Goal: Task Accomplishment & Management: Use online tool/utility

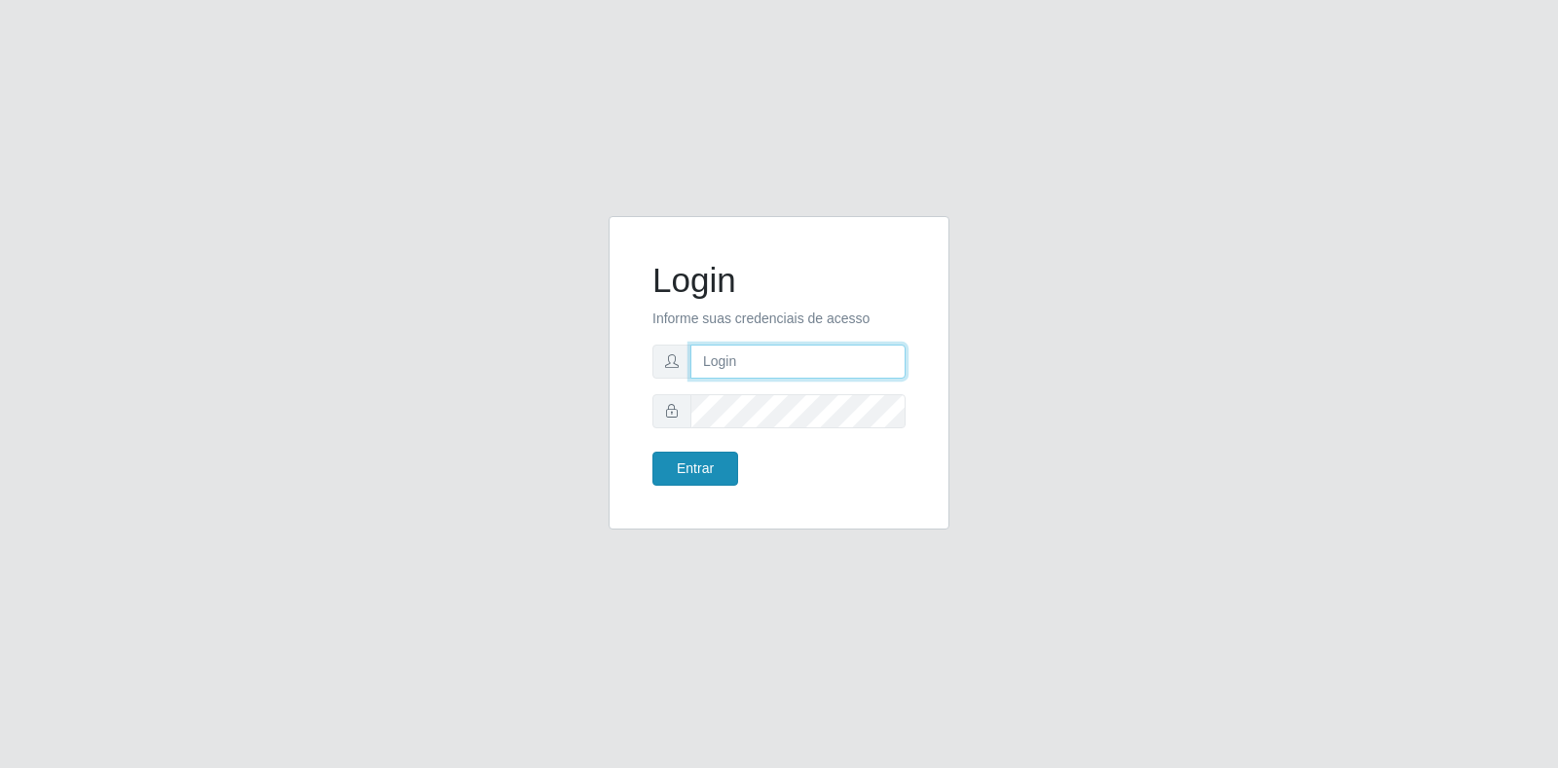
type input "[EMAIL_ADDRESS][DOMAIN_NAME]"
click at [704, 466] on button "Entrar" at bounding box center [695, 469] width 86 height 34
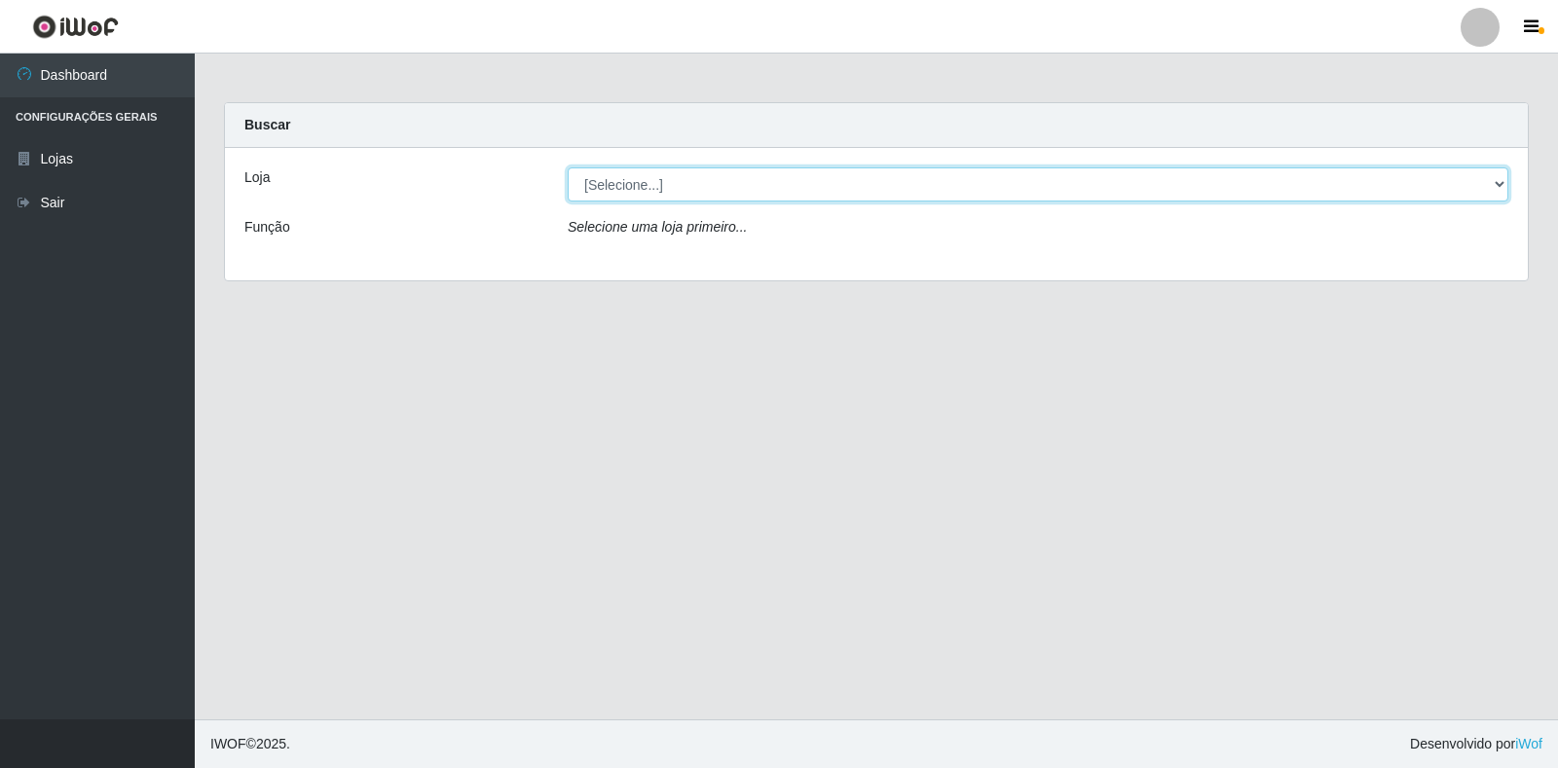
click at [780, 175] on select "[Selecione...] Atacado Vem - Loja 30 Laranjeiras Velha" at bounding box center [1038, 184] width 941 height 34
select select "495"
click at [568, 167] on select "[Selecione...] Atacado Vem - Loja 30 Laranjeiras Velha" at bounding box center [1038, 184] width 941 height 34
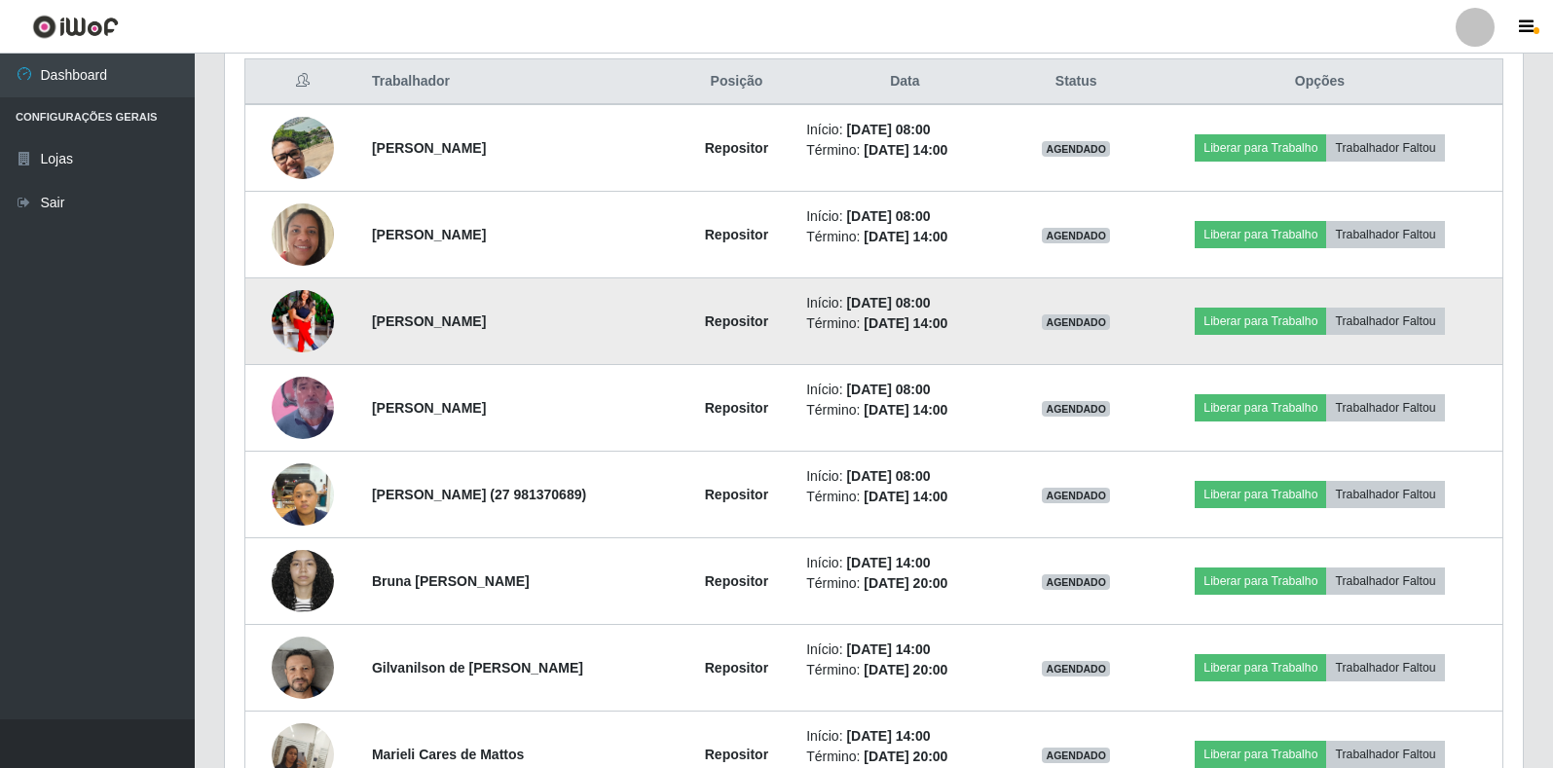
scroll to position [779, 0]
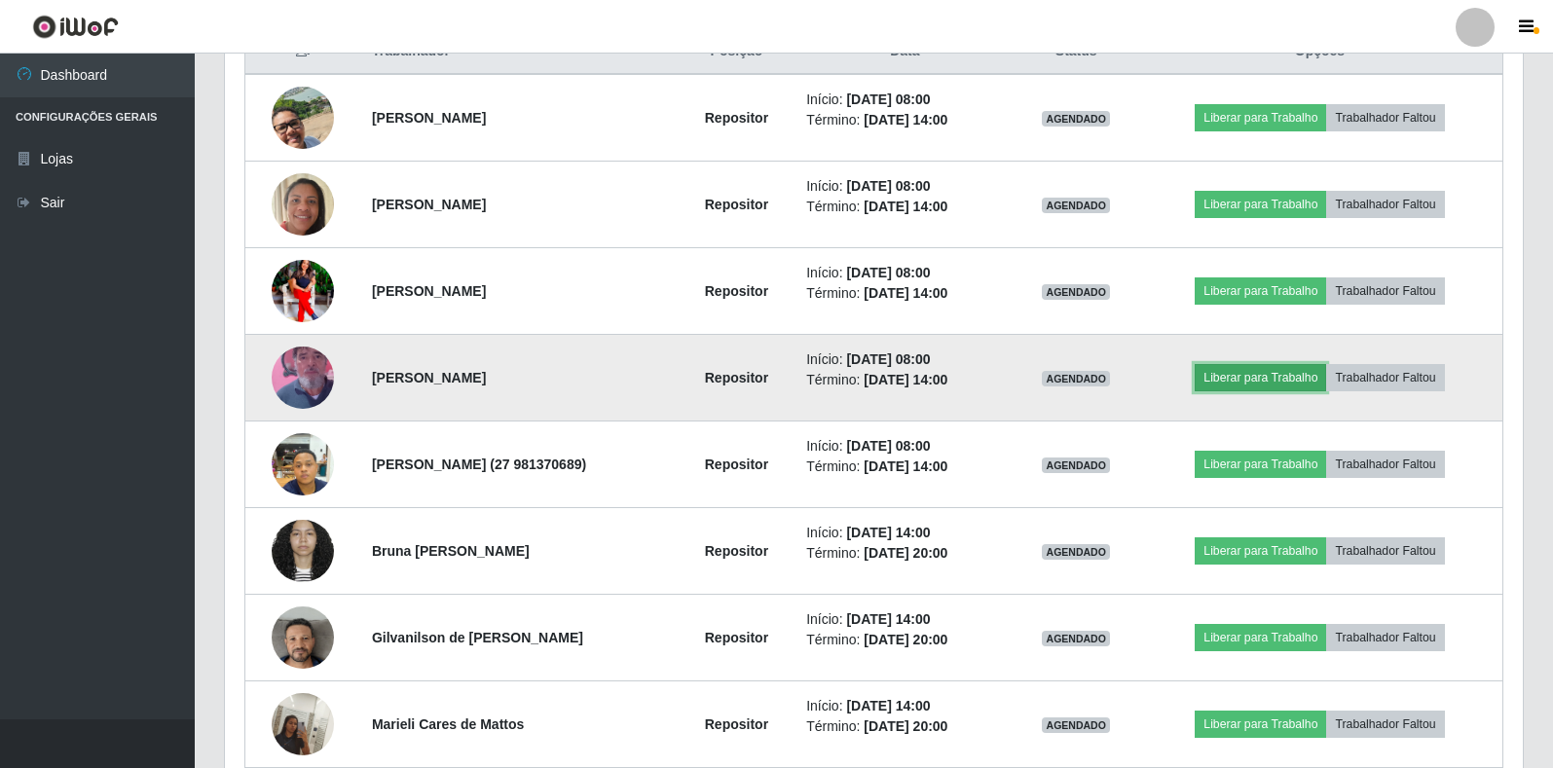
click at [1247, 380] on button "Liberar para Trabalho" at bounding box center [1260, 377] width 131 height 27
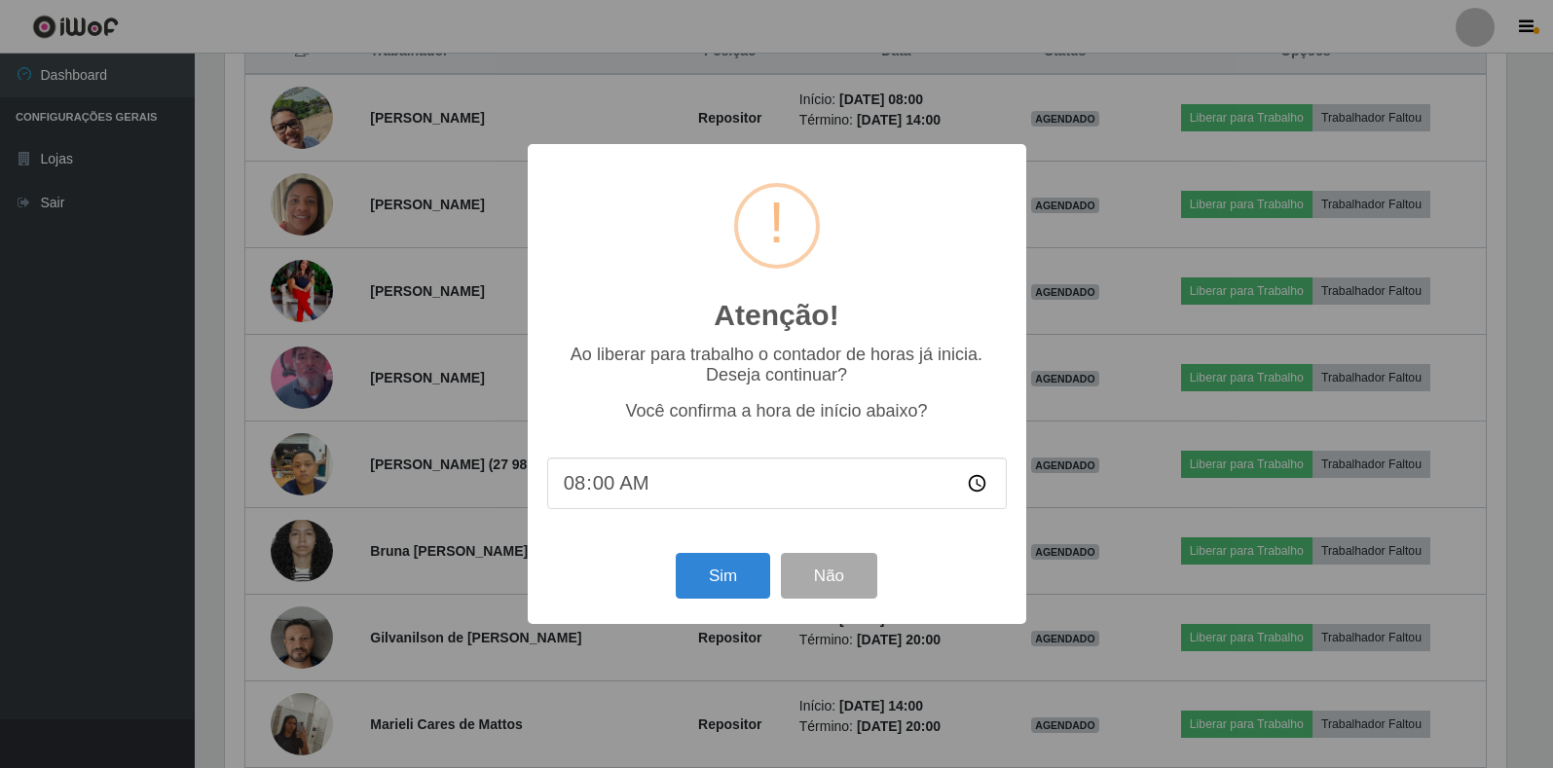
scroll to position [404, 1286]
type input "07:54"
click at [744, 586] on button "Sim" at bounding box center [725, 576] width 94 height 46
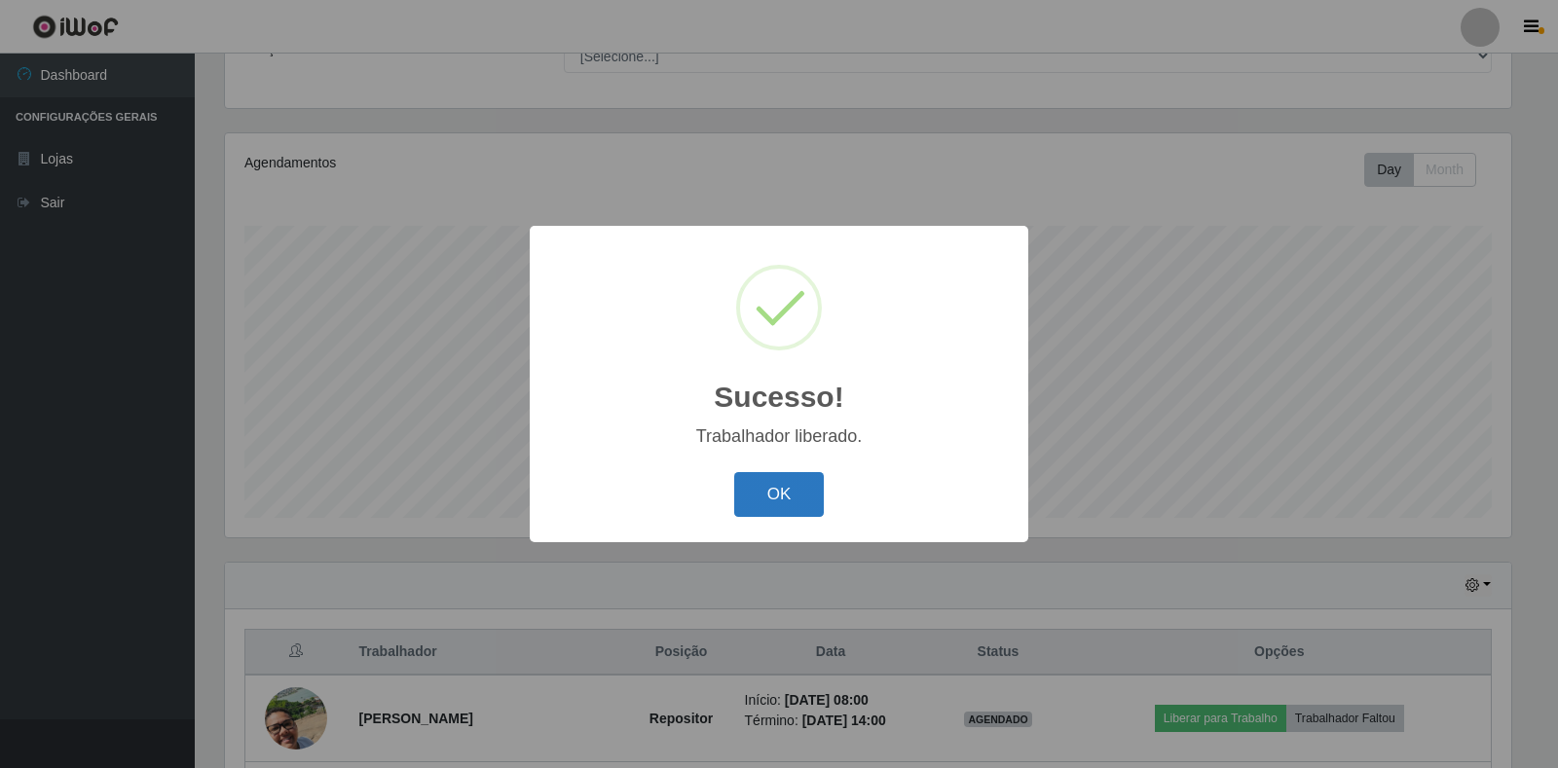
click at [787, 492] on button "OK" at bounding box center [779, 495] width 91 height 46
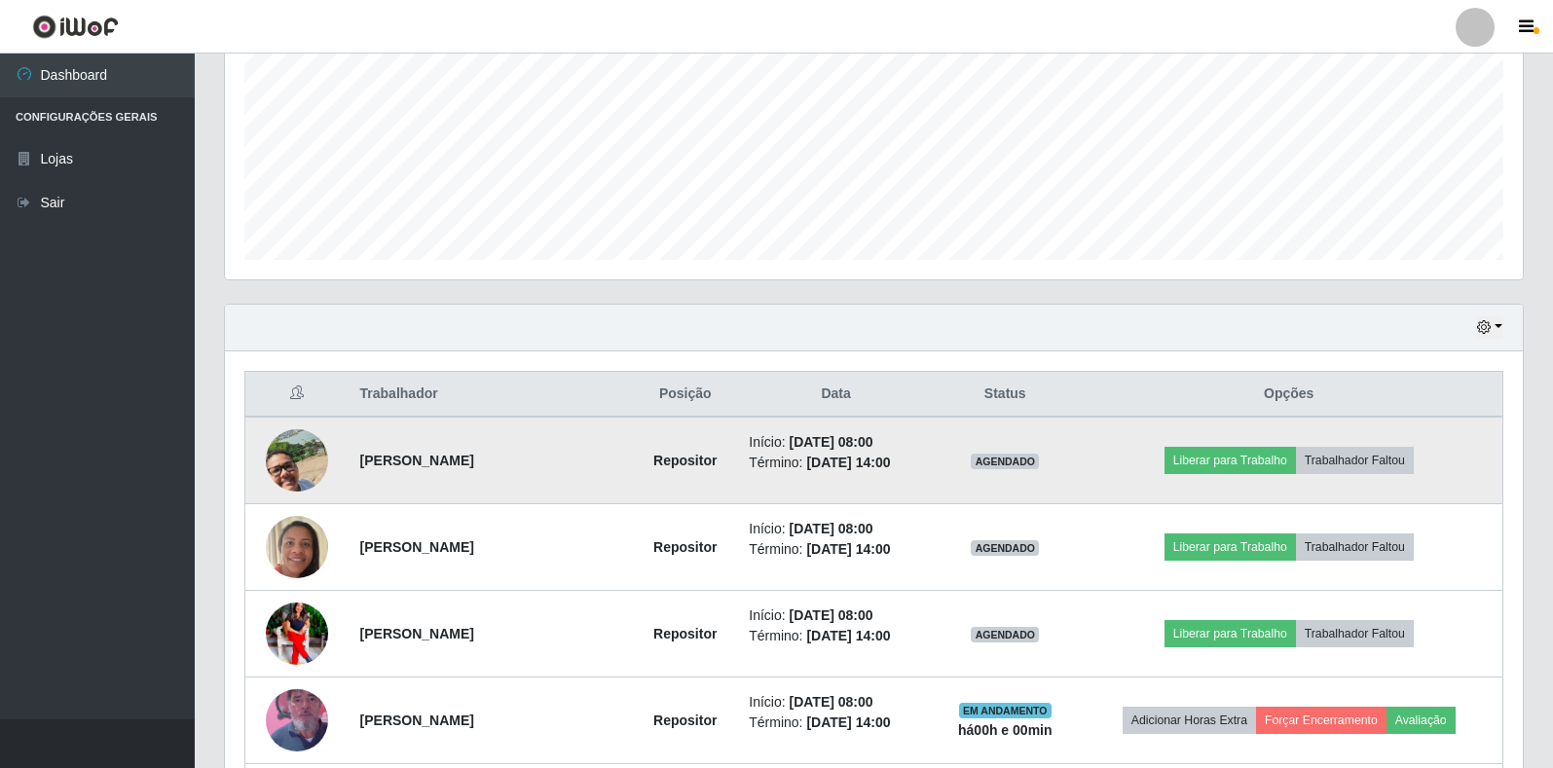
scroll to position [470, 0]
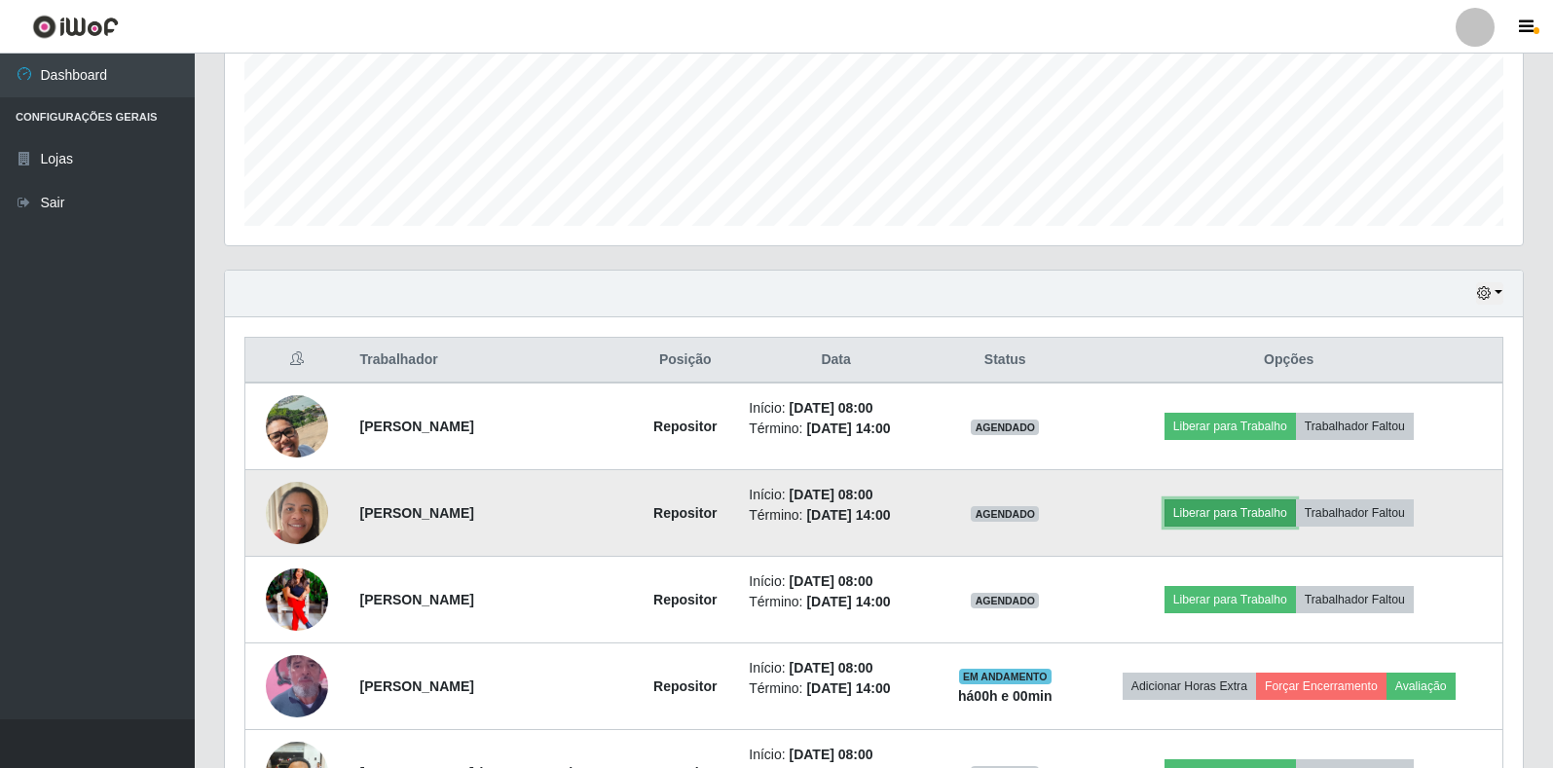
click at [1210, 516] on button "Liberar para Trabalho" at bounding box center [1230, 513] width 131 height 27
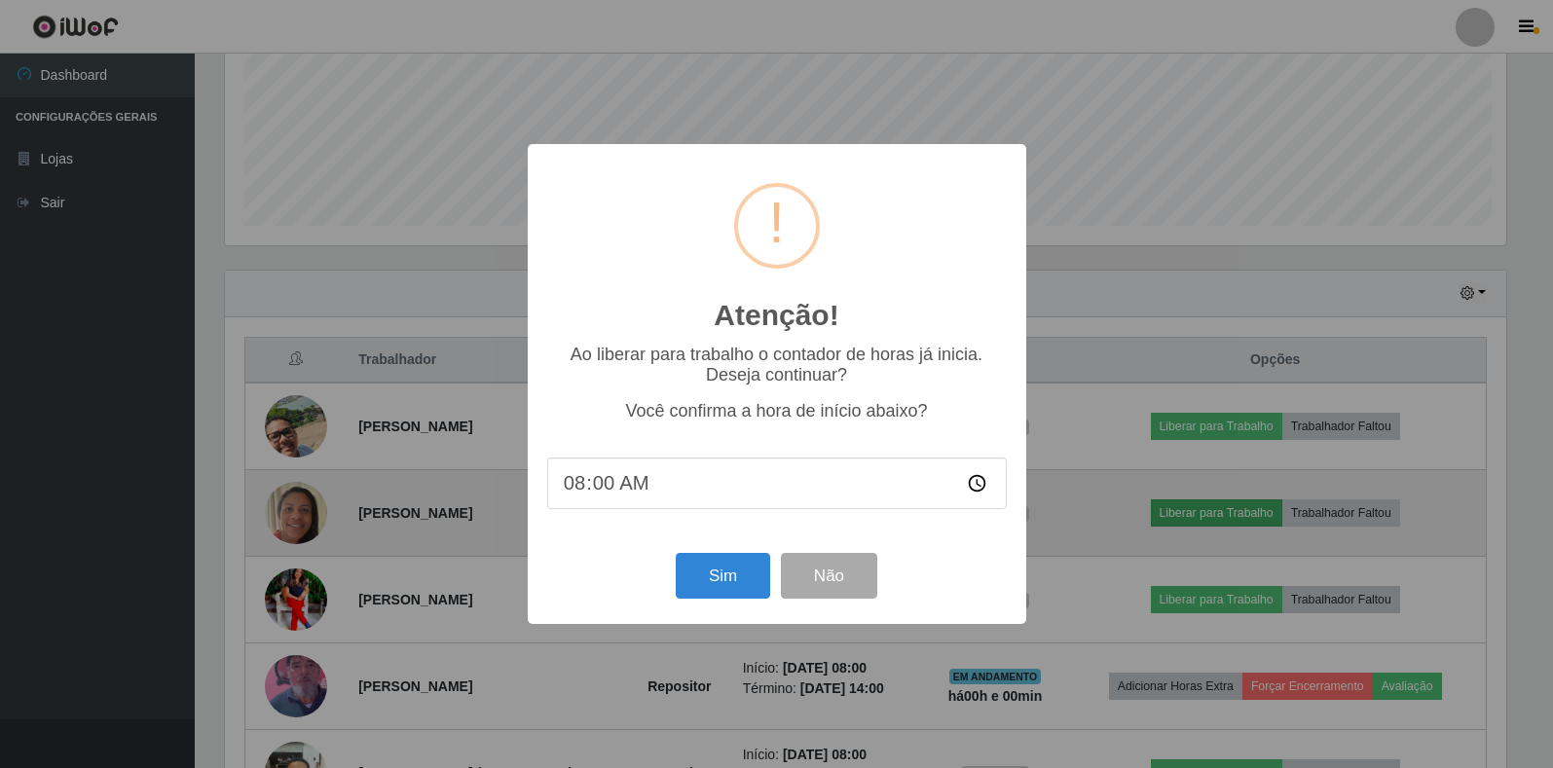
scroll to position [404, 1286]
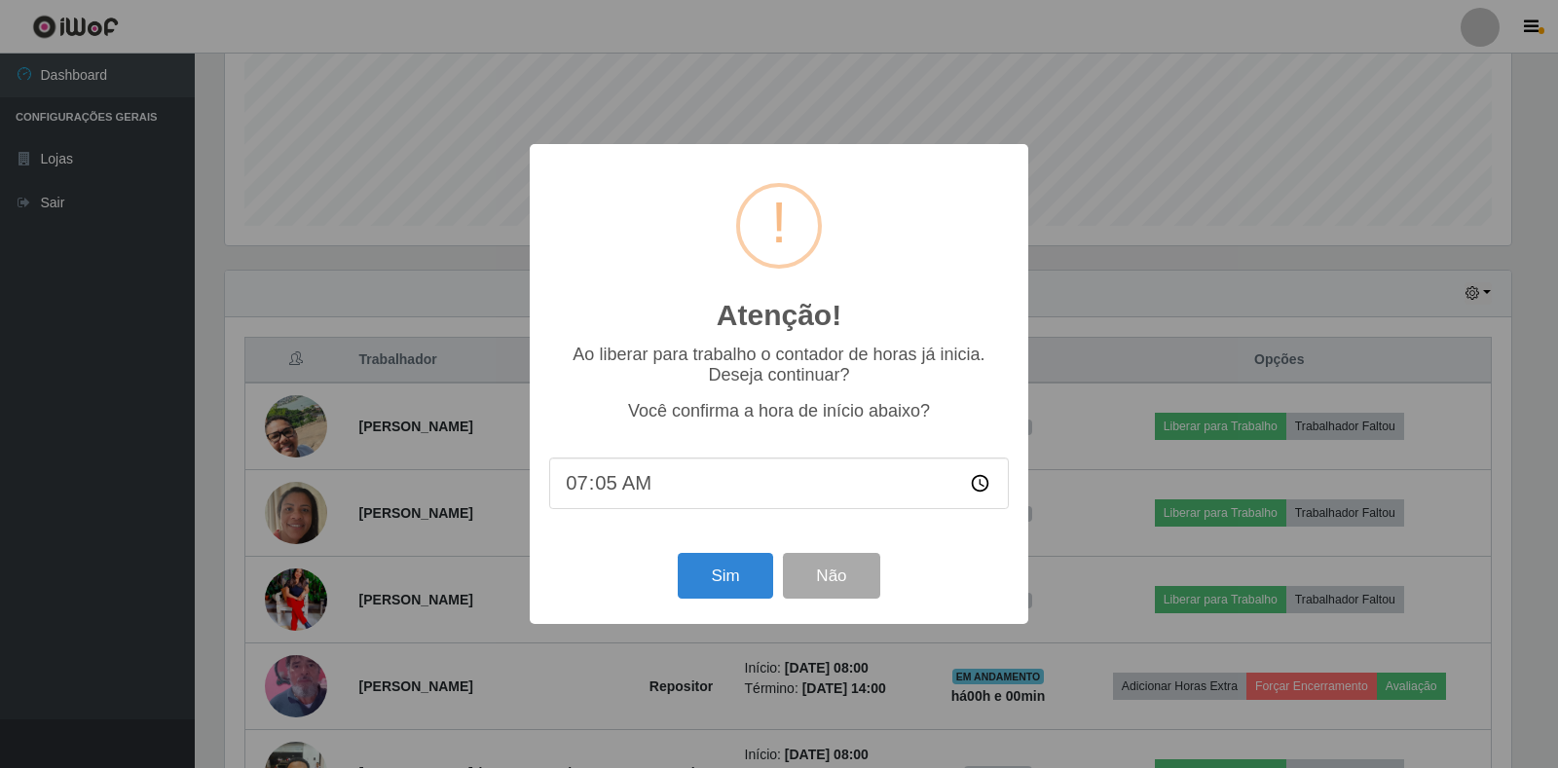
type input "07:54"
click at [728, 572] on button "Sim" at bounding box center [725, 576] width 94 height 46
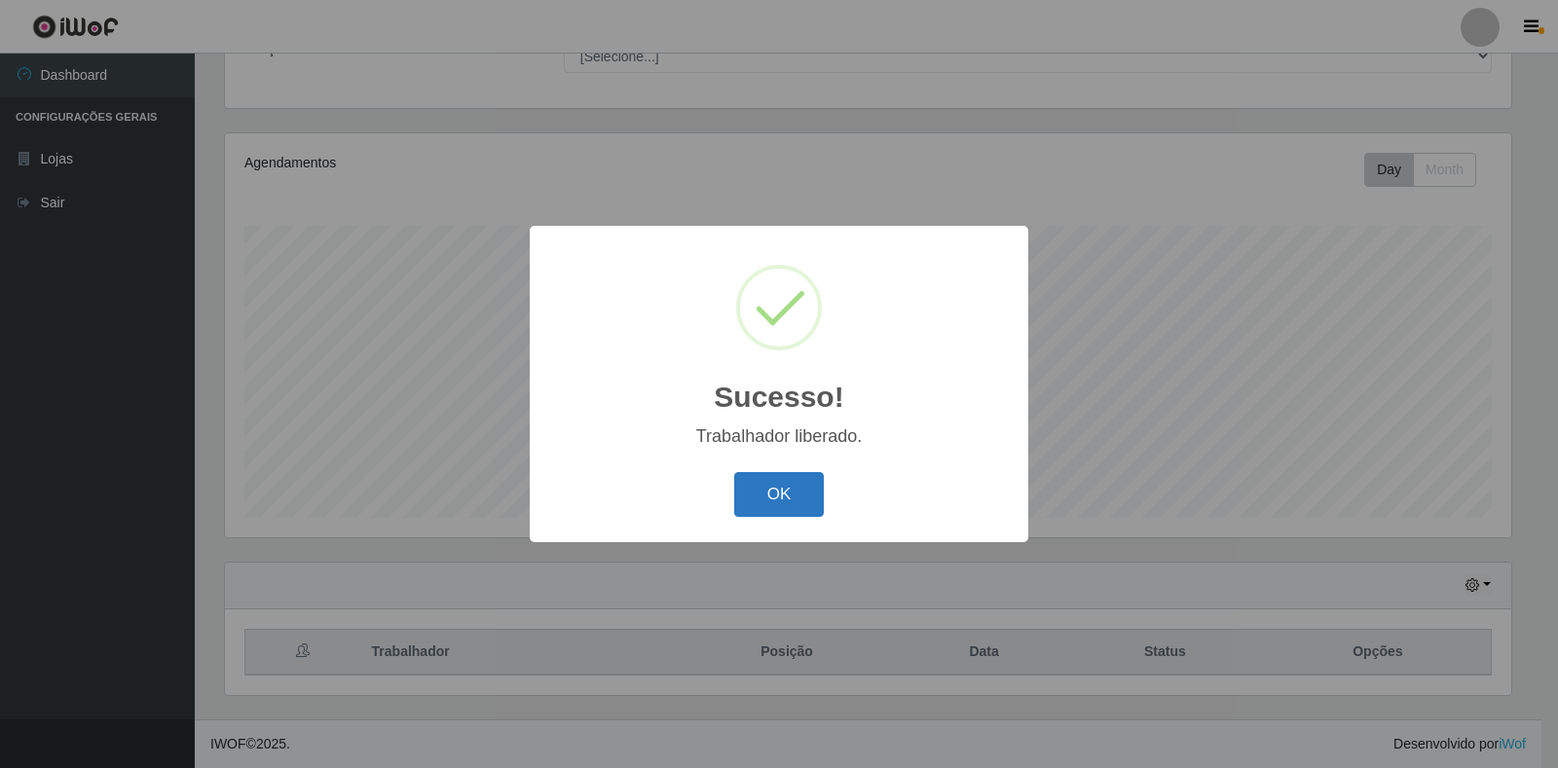
click at [788, 477] on button "OK" at bounding box center [779, 495] width 91 height 46
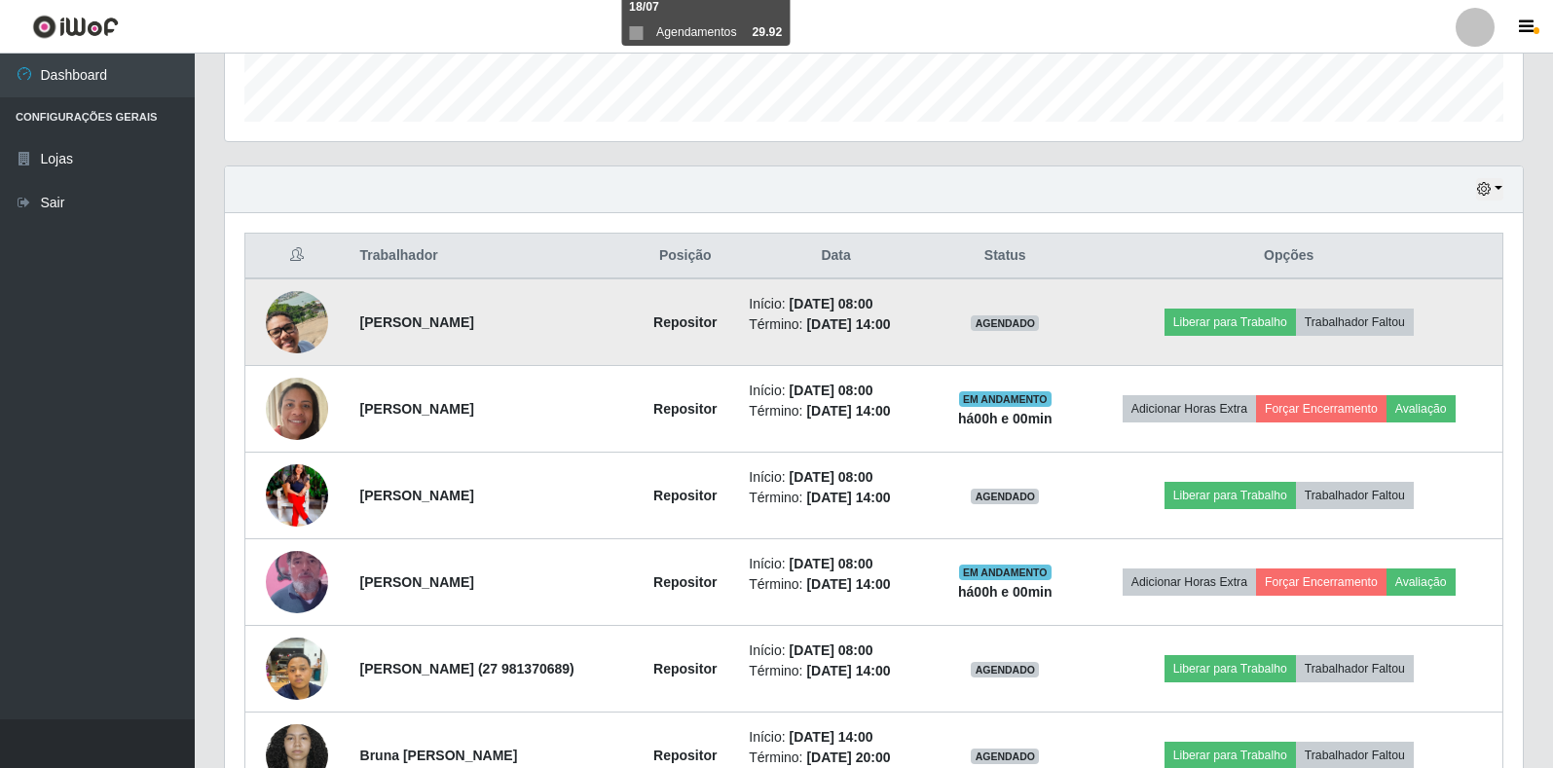
scroll to position [665, 0]
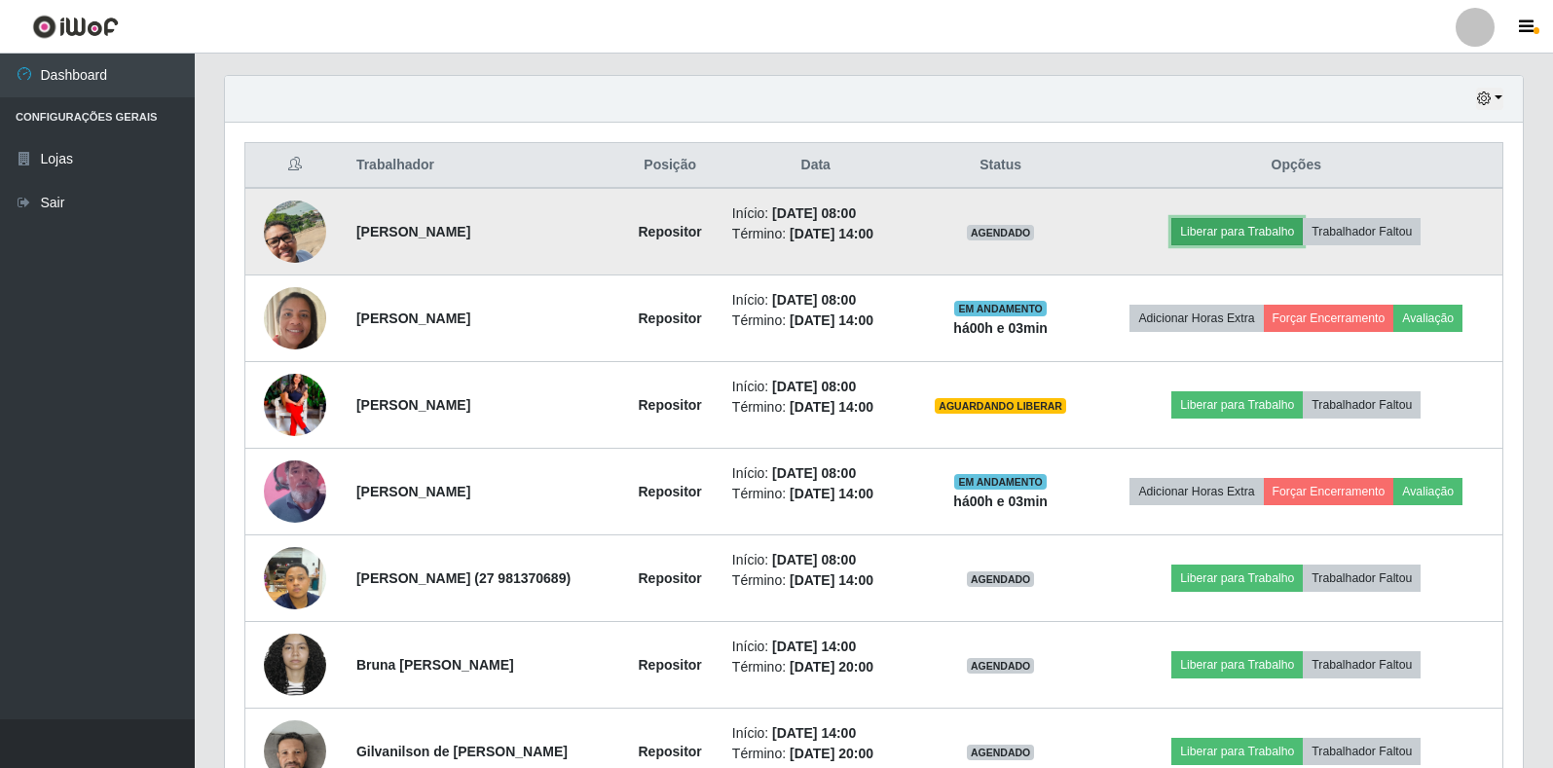
click at [1221, 238] on button "Liberar para Trabalho" at bounding box center [1236, 231] width 131 height 27
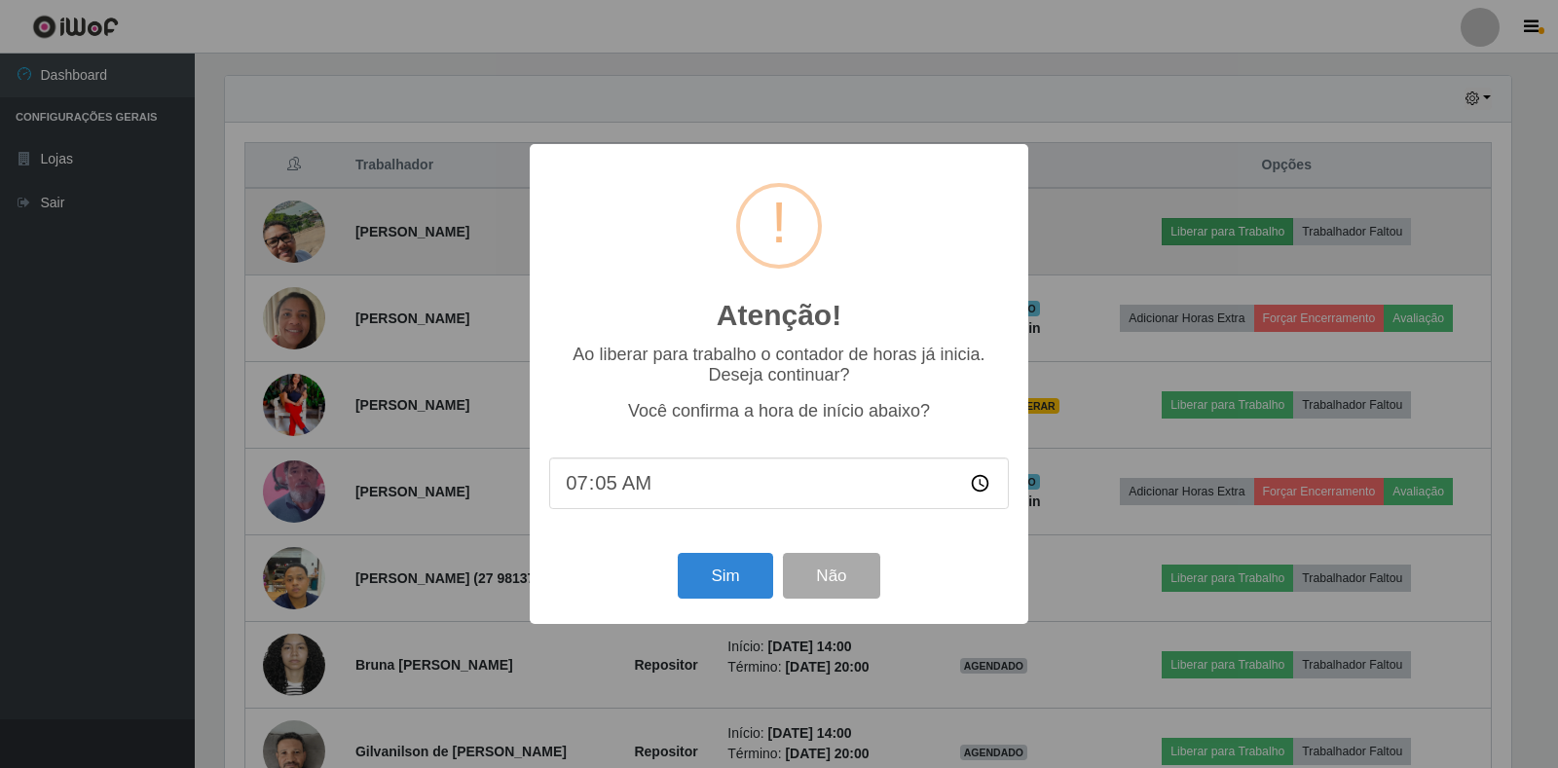
type input "07:57"
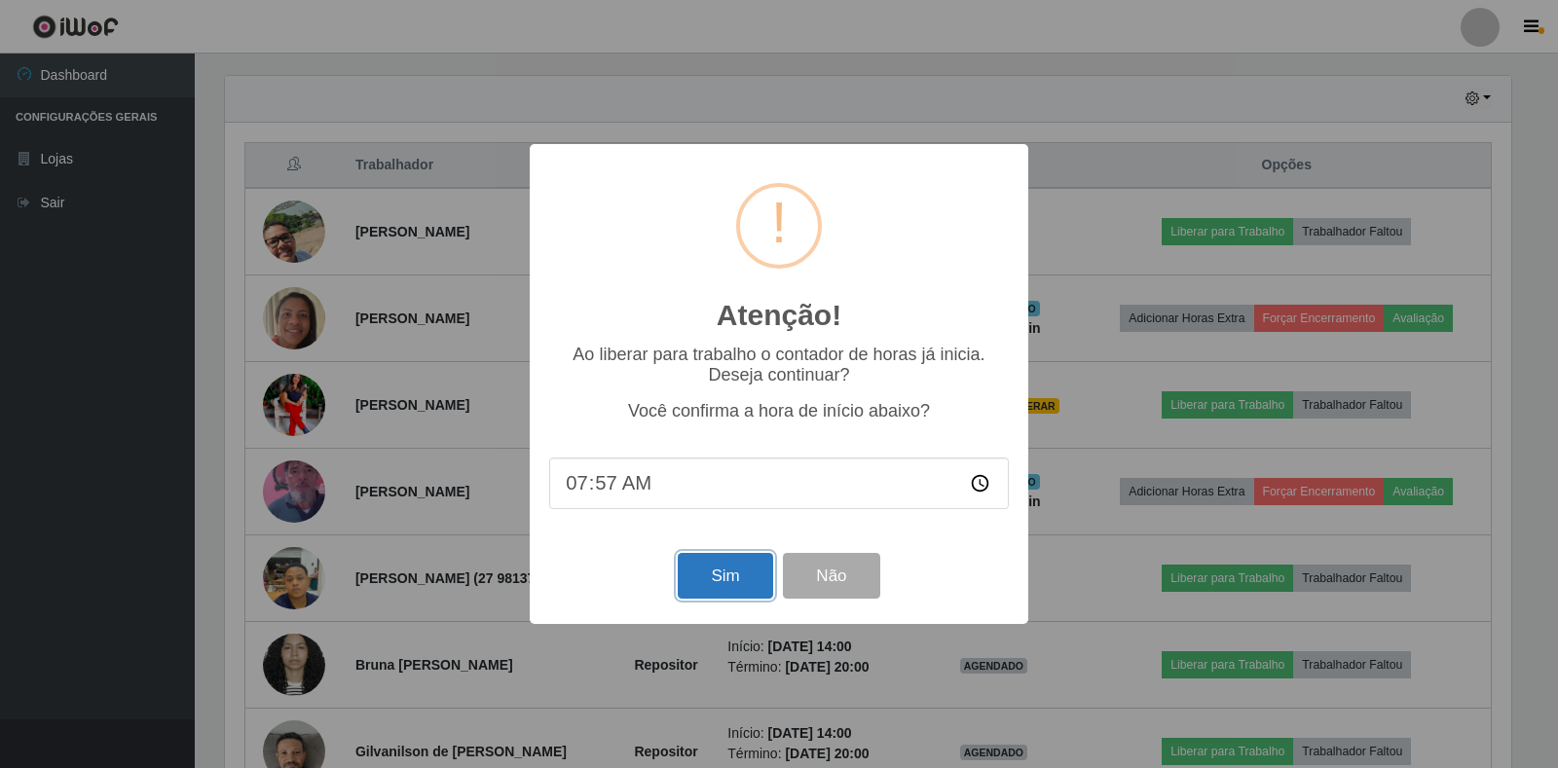
click at [715, 574] on button "Sim" at bounding box center [725, 576] width 94 height 46
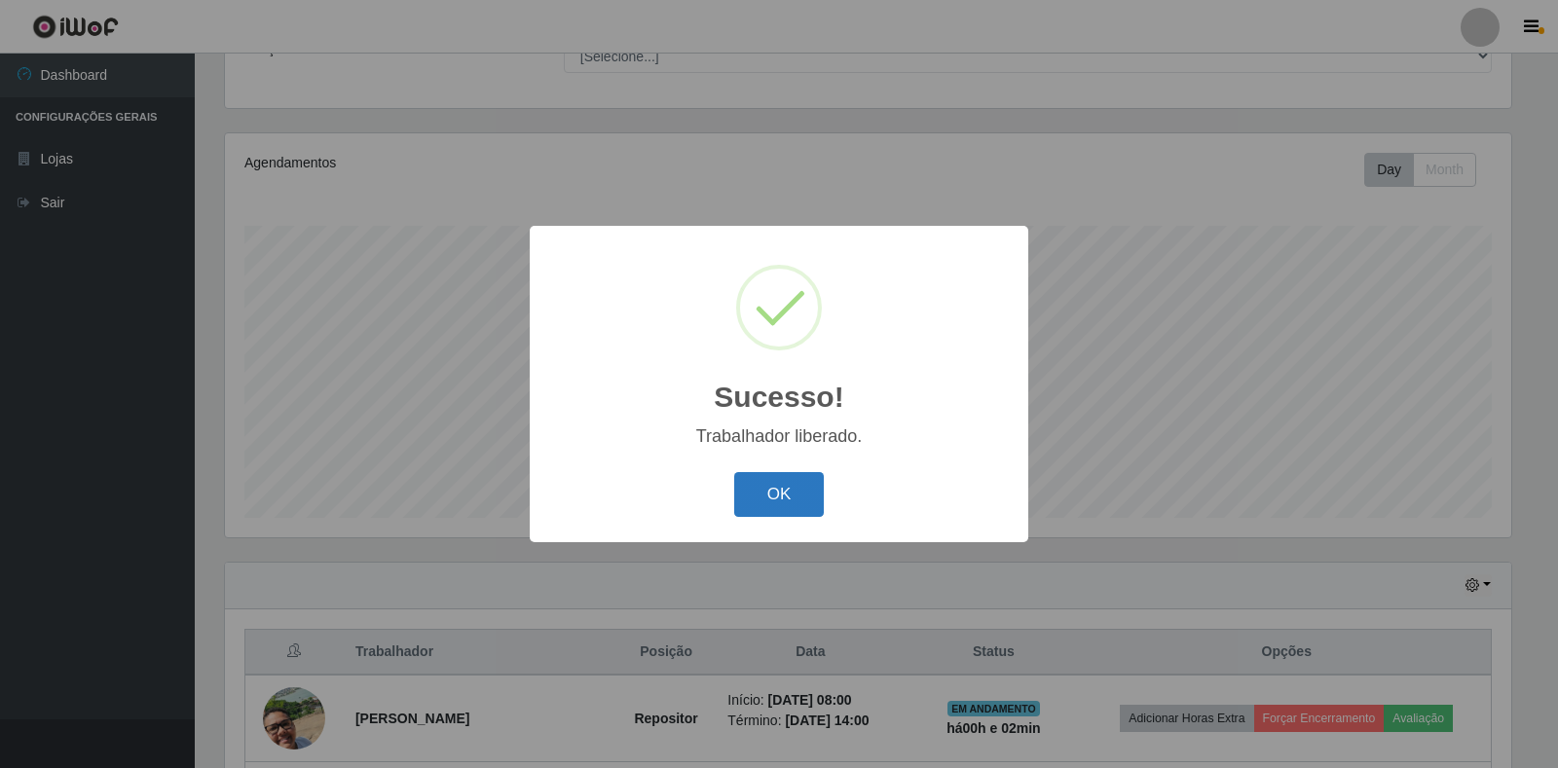
click at [787, 495] on button "OK" at bounding box center [779, 495] width 91 height 46
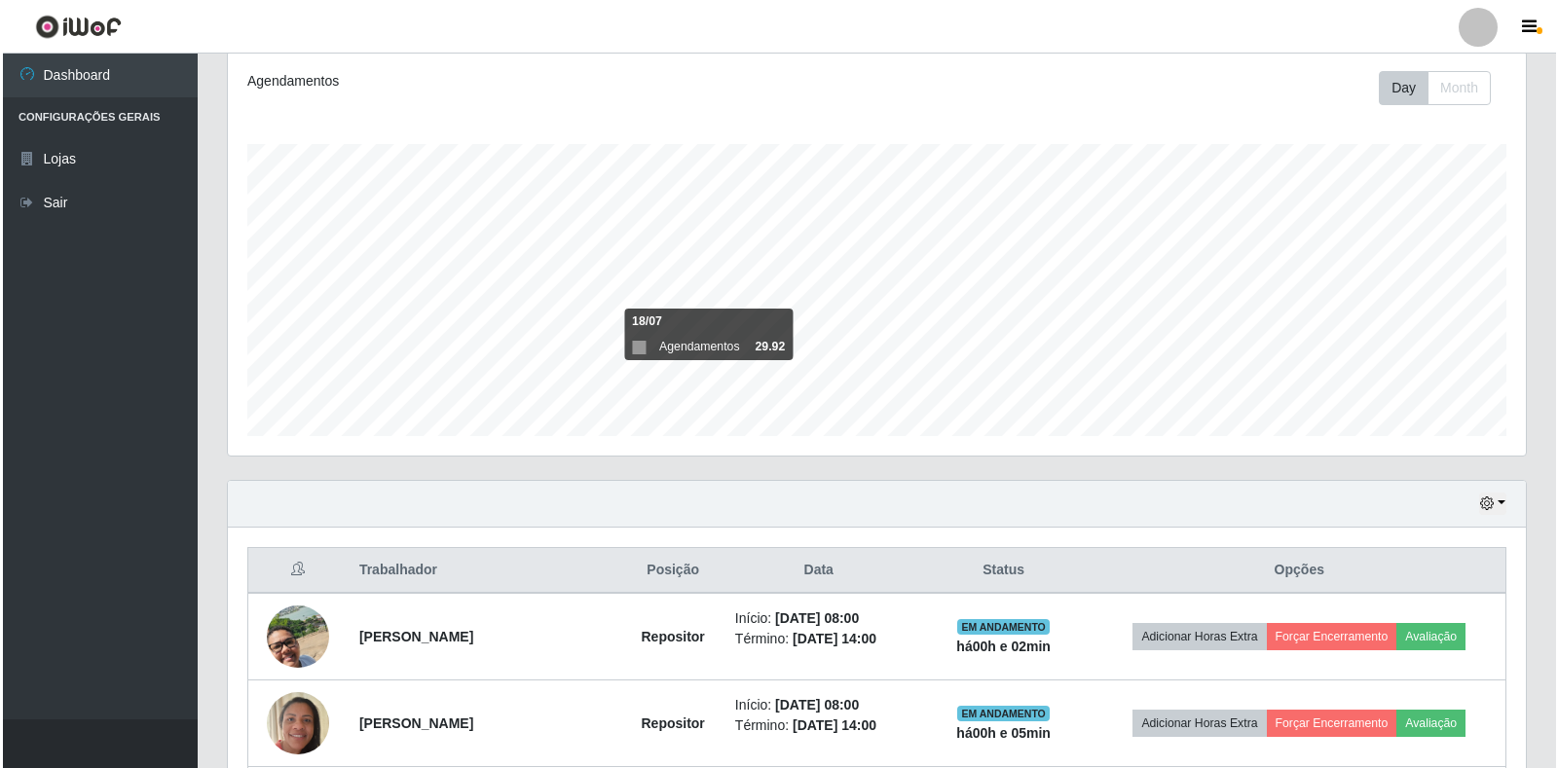
scroll to position [373, 0]
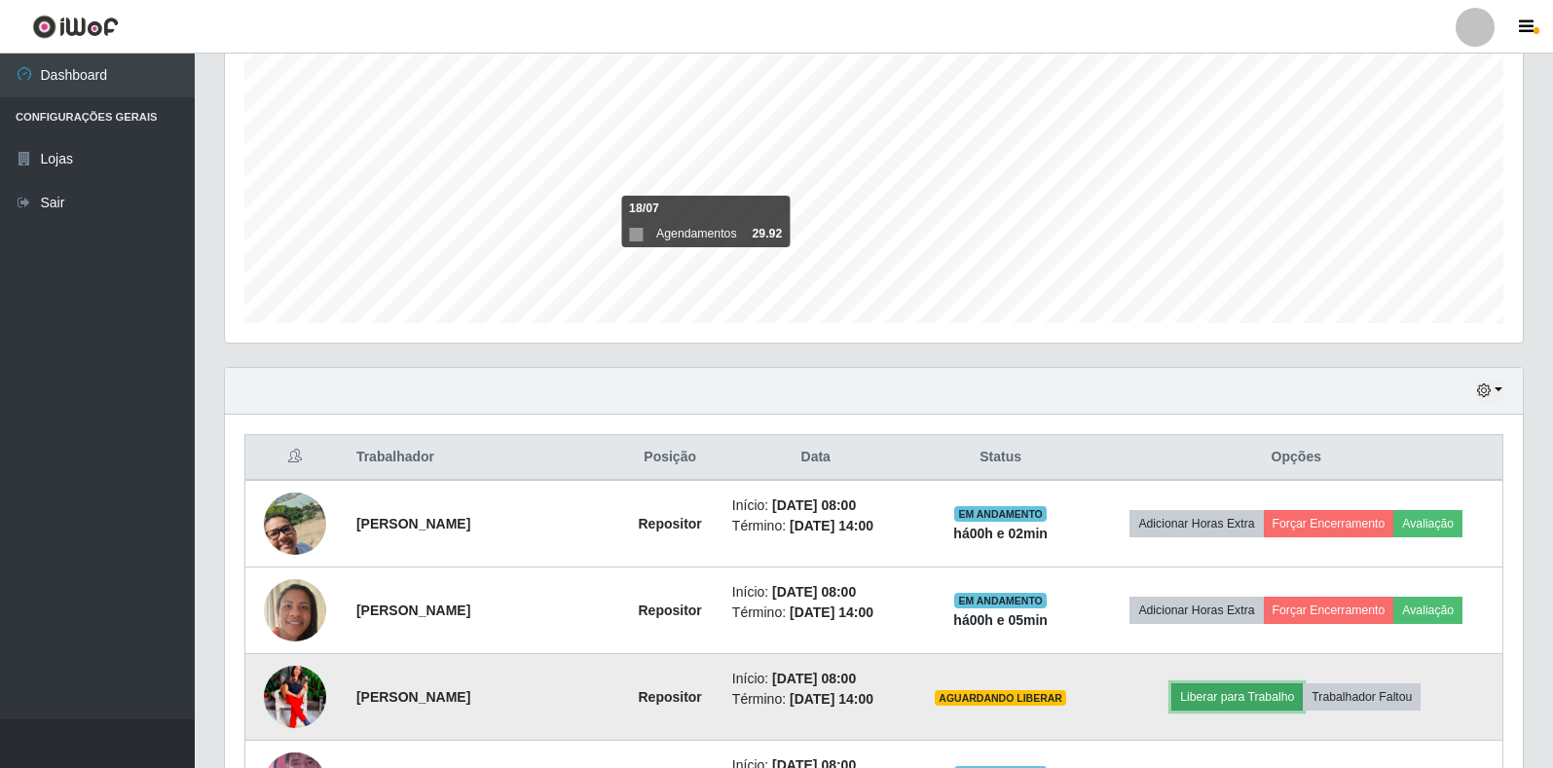
click at [1201, 693] on button "Liberar para Trabalho" at bounding box center [1236, 697] width 131 height 27
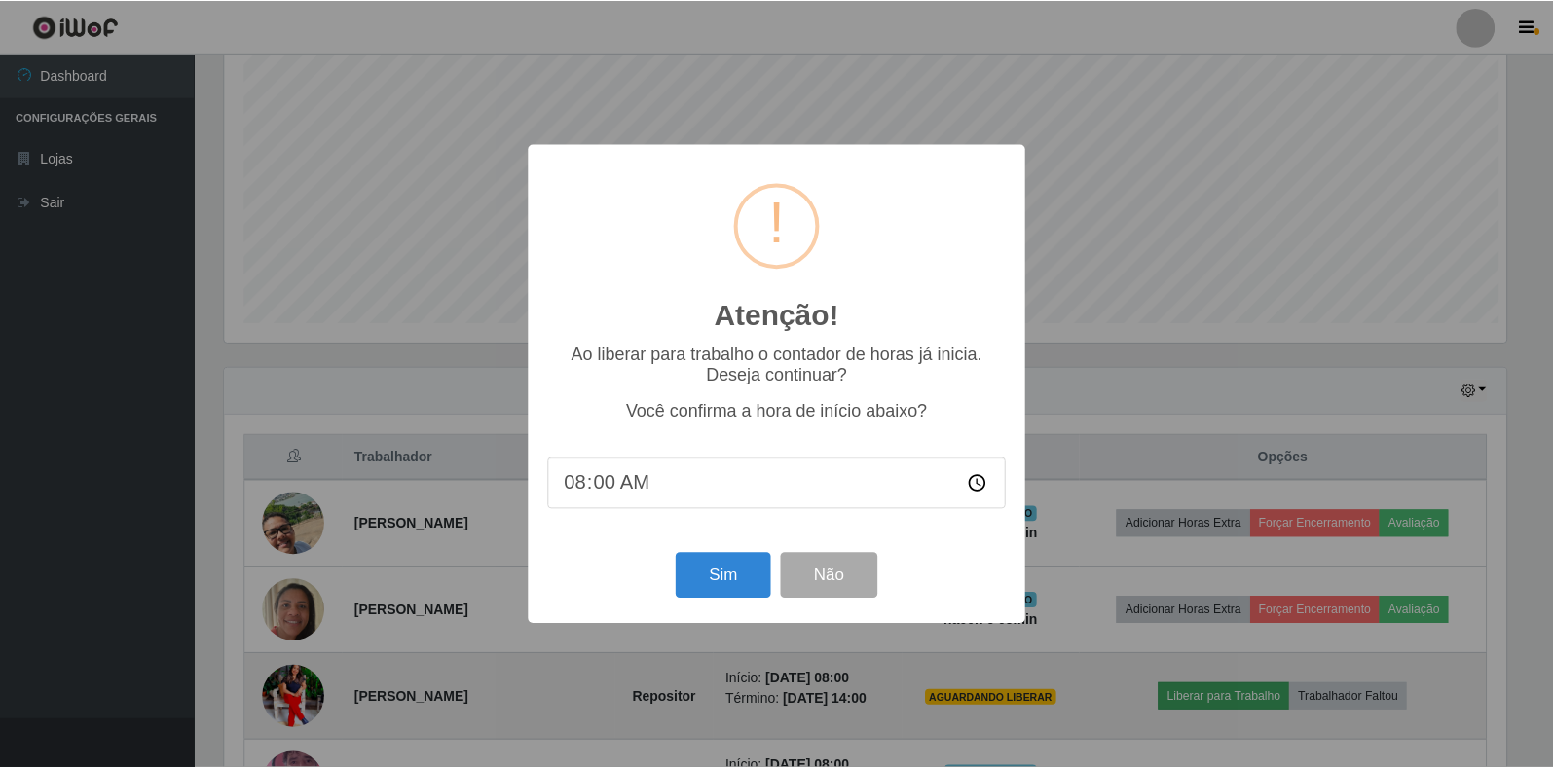
scroll to position [404, 1286]
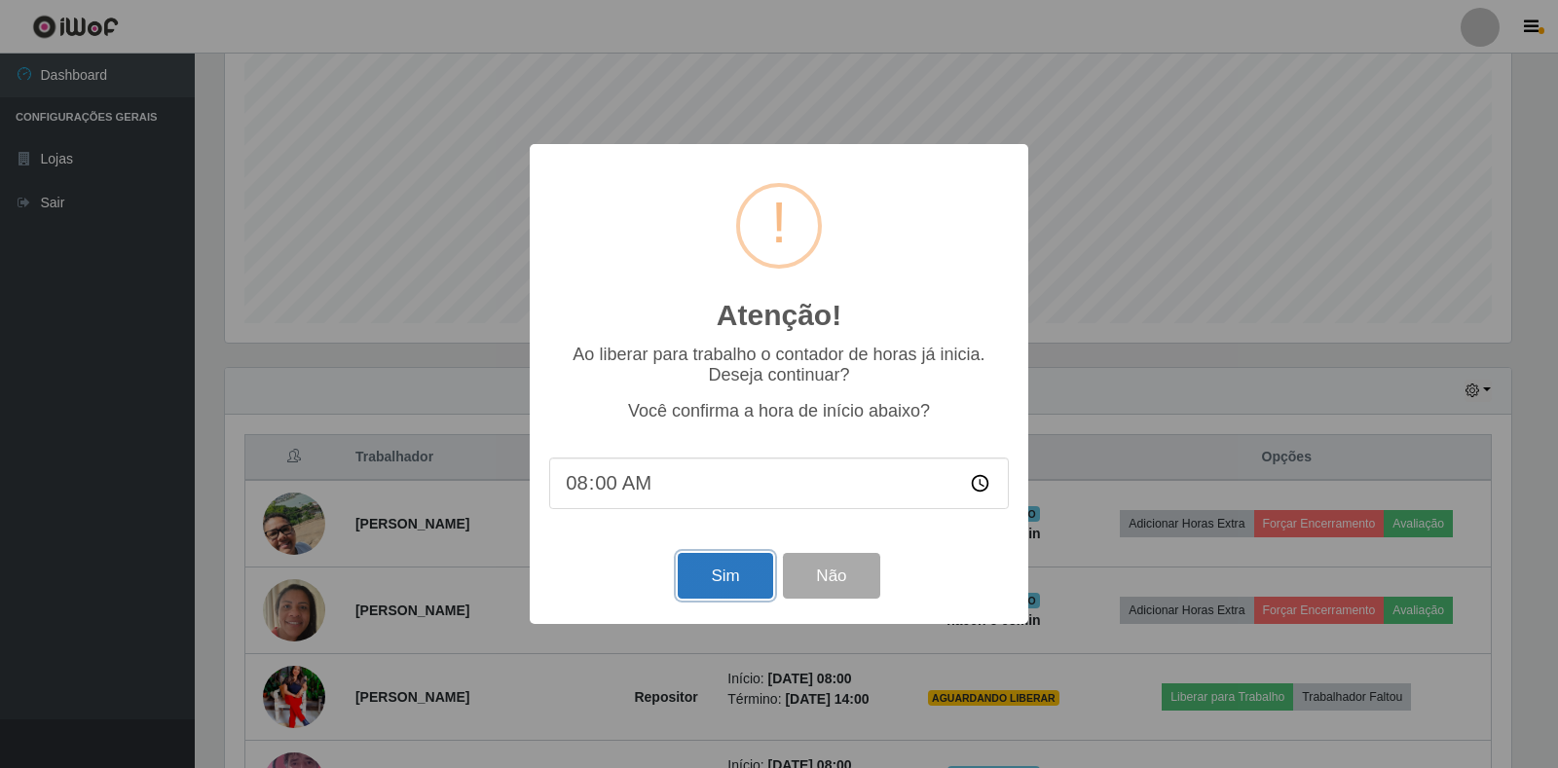
click at [711, 583] on button "Sim" at bounding box center [725, 576] width 94 height 46
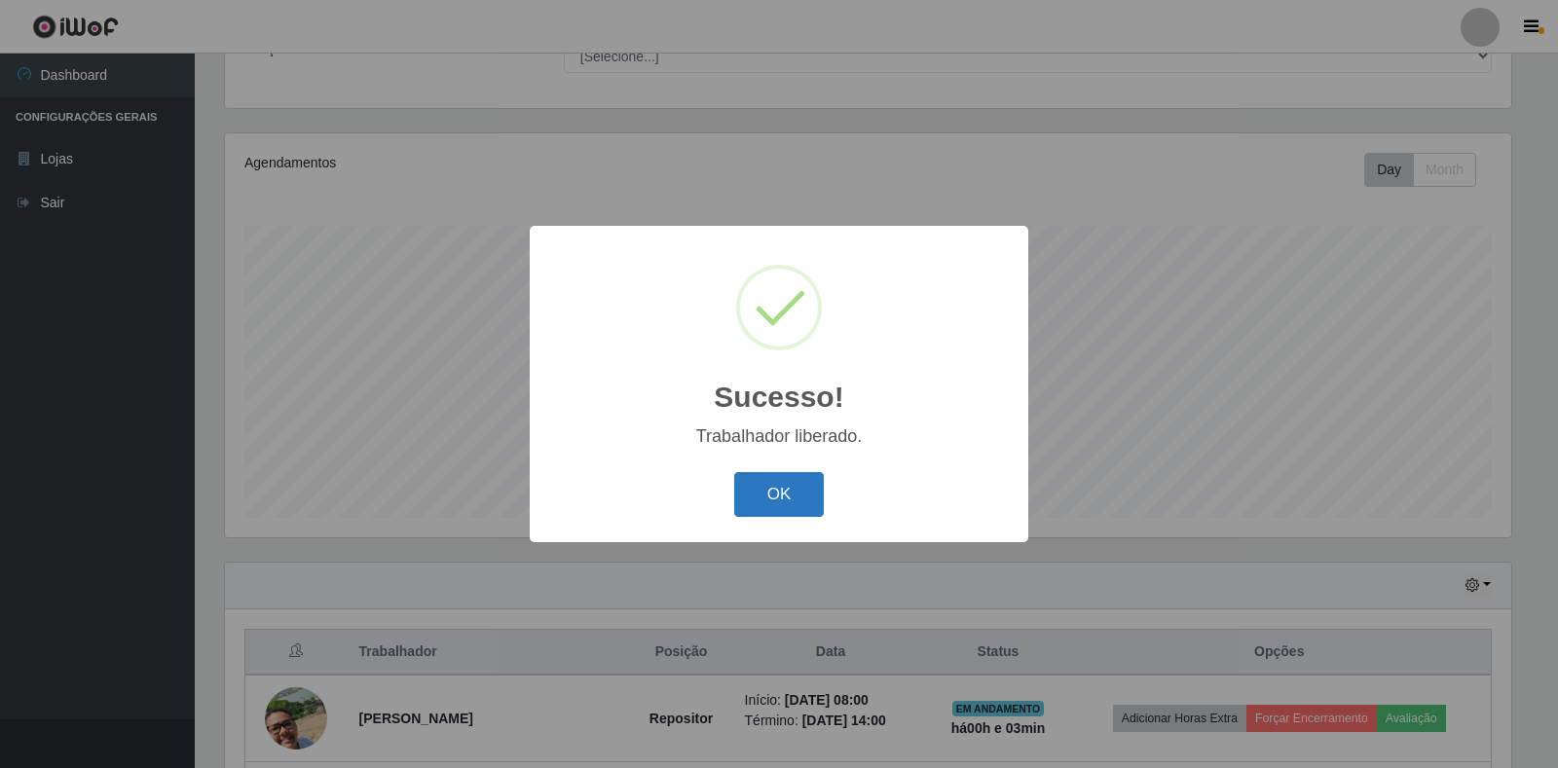
click at [798, 482] on button "OK" at bounding box center [779, 495] width 91 height 46
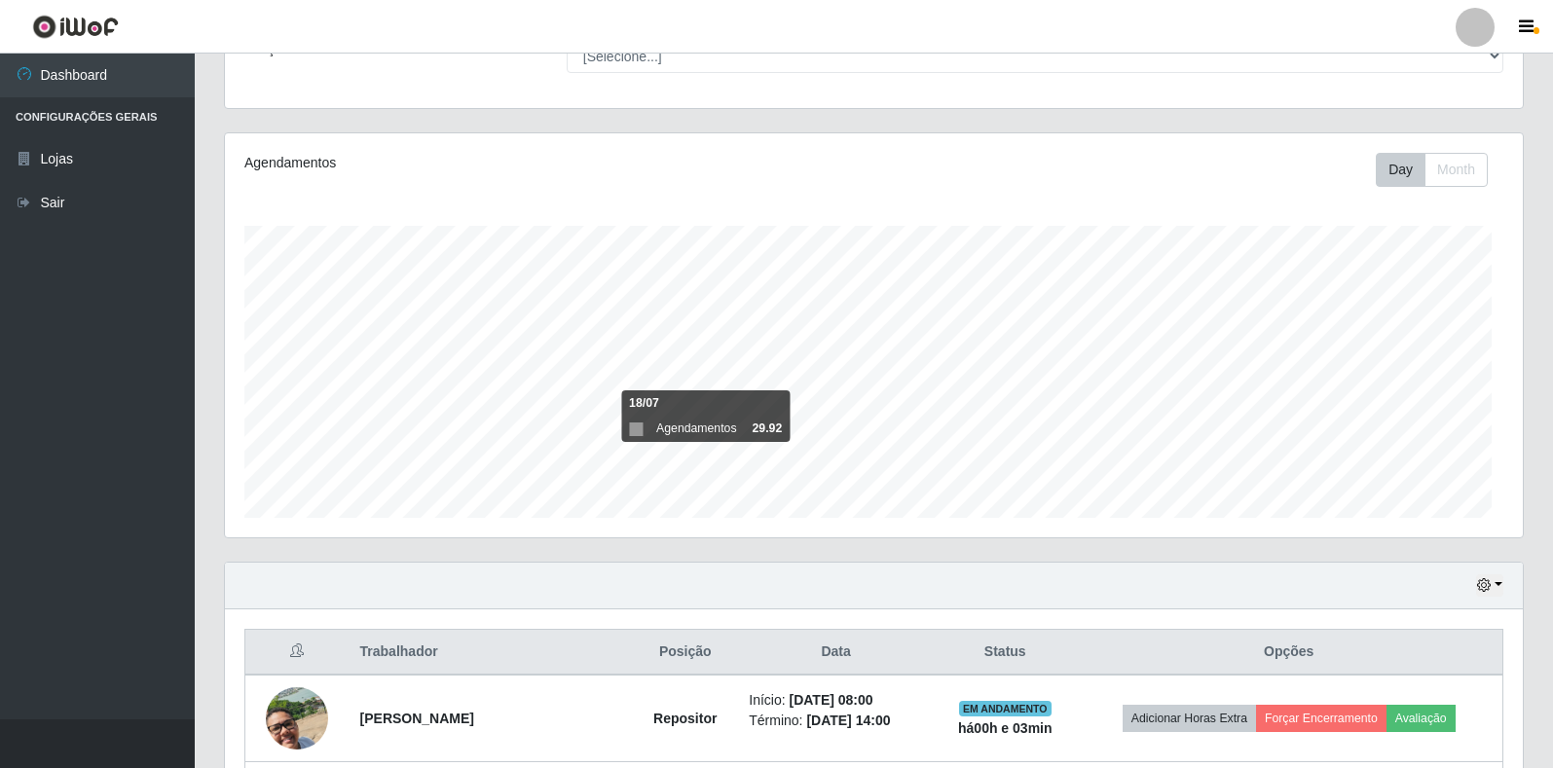
scroll to position [404, 1298]
